Goal: Book appointment/travel/reservation

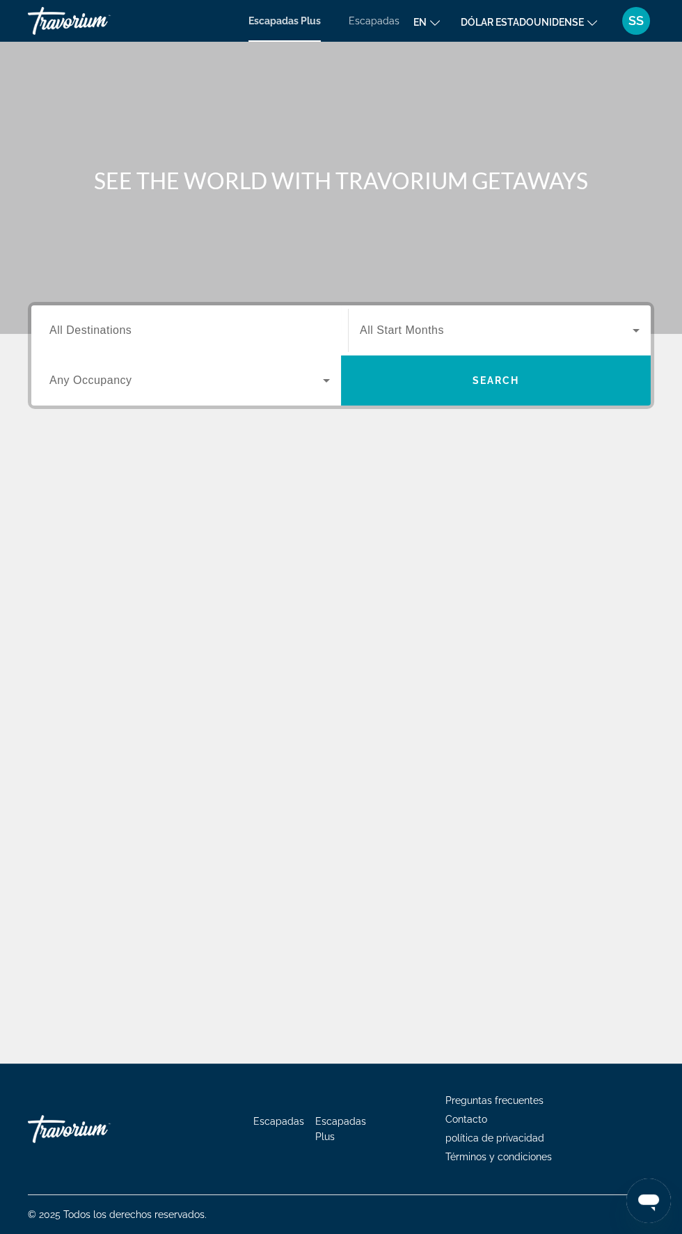
click at [376, 24] on font "Escapadas" at bounding box center [373, 20] width 51 height 11
click at [99, 330] on span "All Destinations" at bounding box center [90, 330] width 82 height 12
click at [99, 330] on input "Destination All Destinations" at bounding box center [189, 331] width 280 height 17
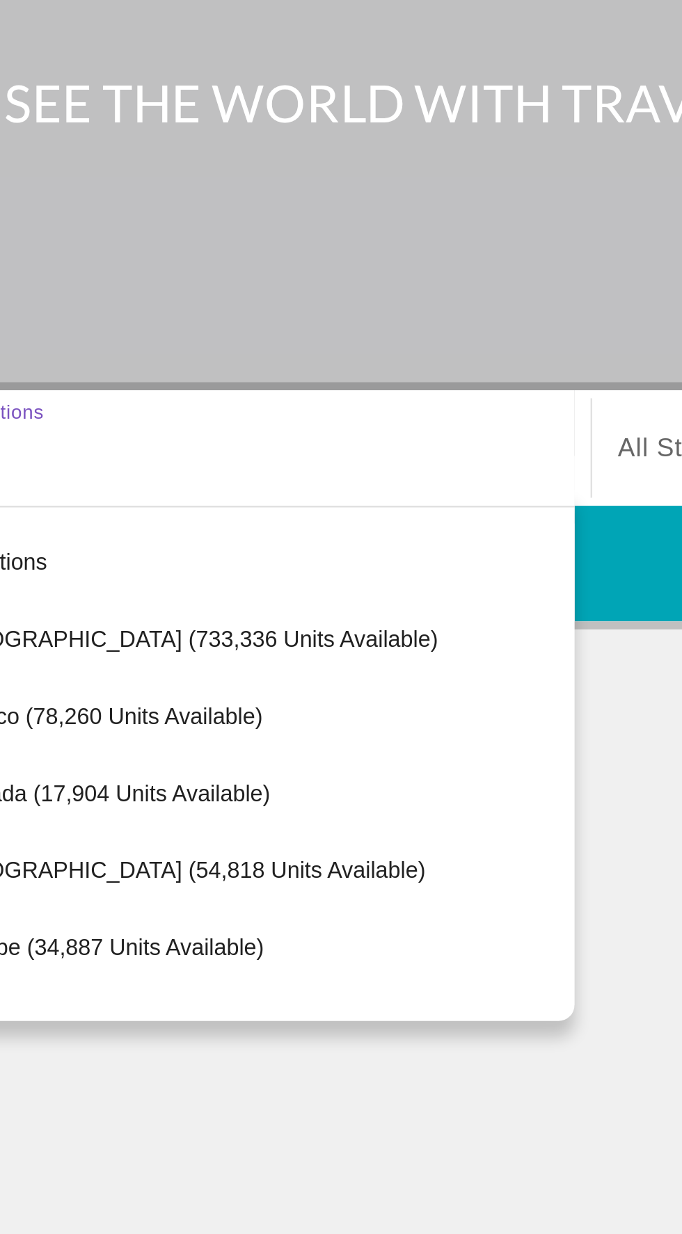
scroll to position [97, 0]
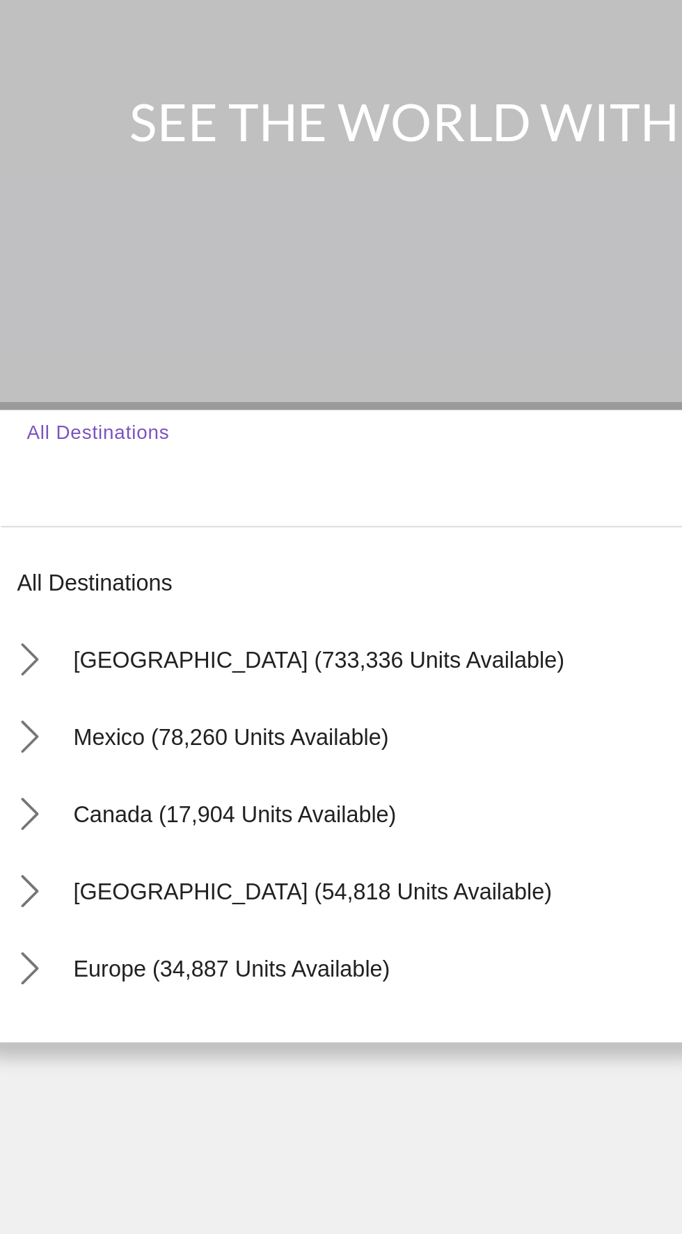
click at [86, 323] on input "Destination All Destinations" at bounding box center [189, 331] width 280 height 17
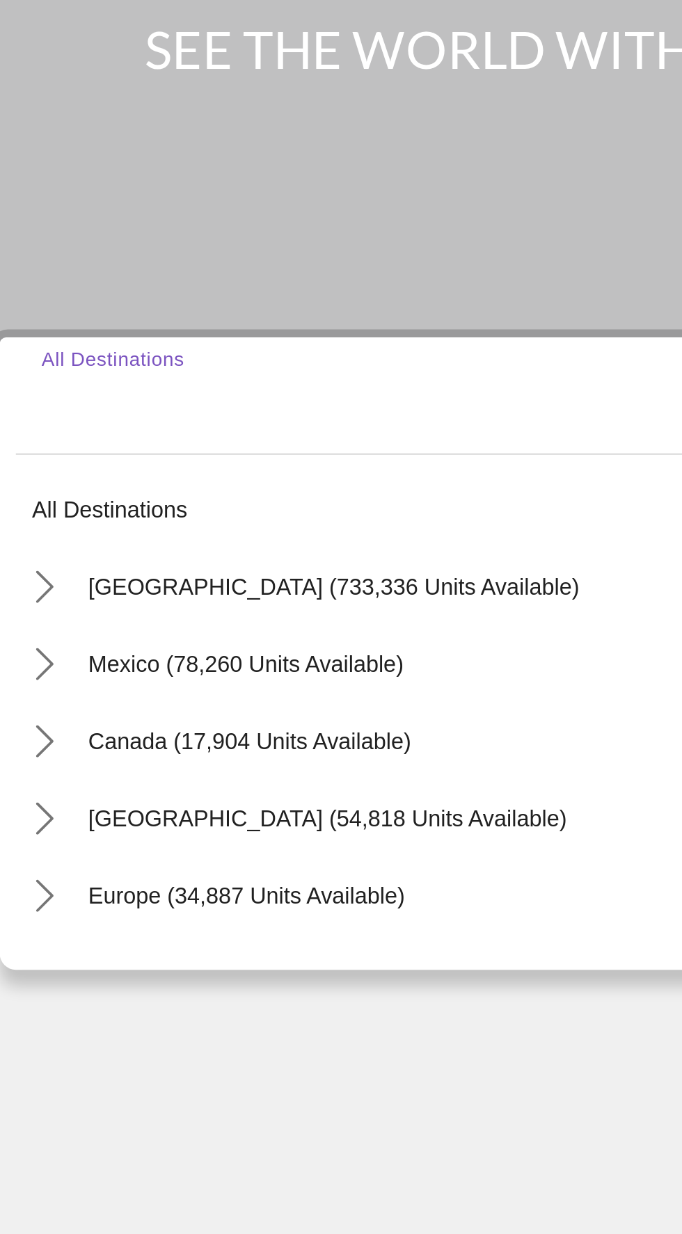
click at [85, 323] on input "Destination All Destinations" at bounding box center [189, 331] width 280 height 17
